Goal: Task Accomplishment & Management: Manage account settings

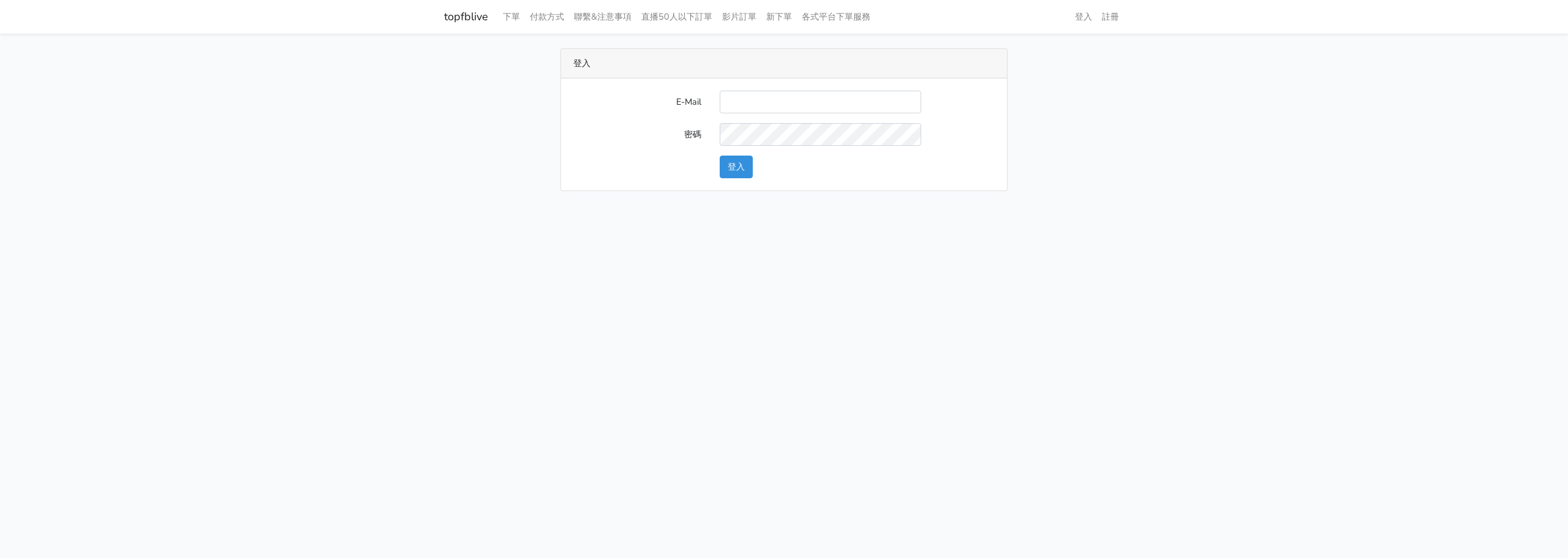
click at [770, 100] on input "E-Mail" at bounding box center [820, 102] width 201 height 22
type input "L123572232@gmail.com"
click at [741, 163] on button "登入" at bounding box center [737, 166] width 33 height 22
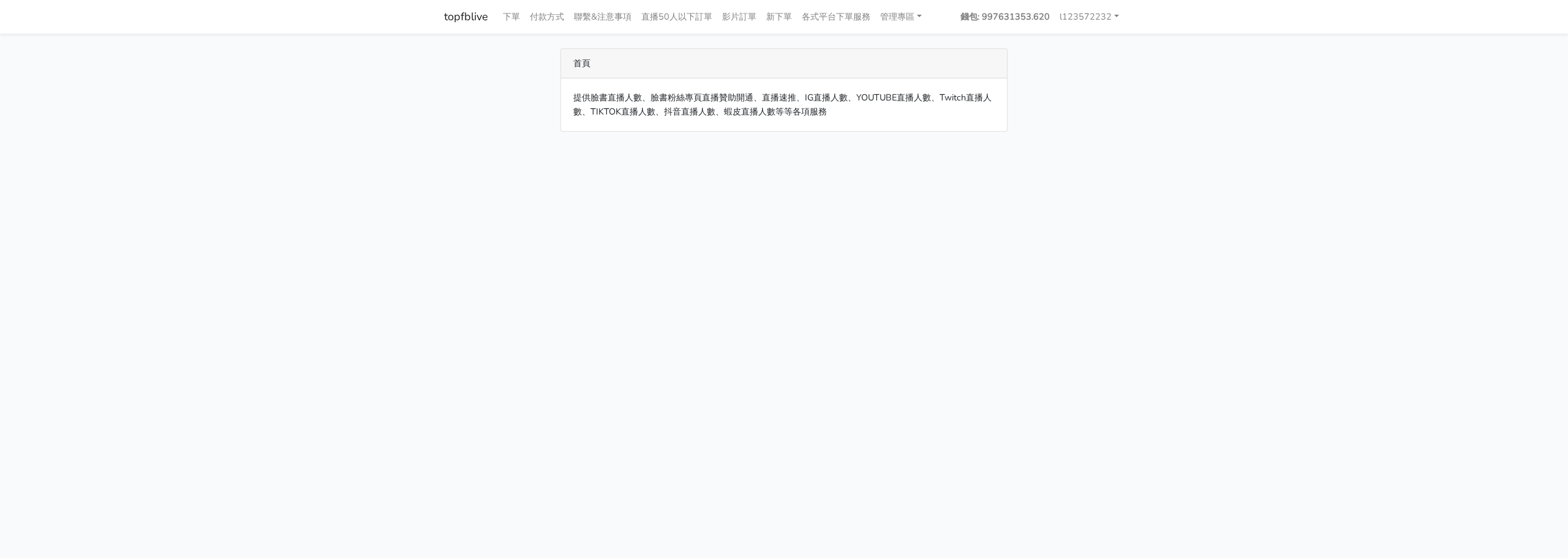
click at [362, 146] on html "topfblive 下單 付款方式 聯繫&注意事項 直播50人以下訂單 影片訂單 新下單 各式平台下單服務 管理專區 使用者管理" at bounding box center [784, 73] width 1568 height 146
